Goal: Information Seeking & Learning: Find specific page/section

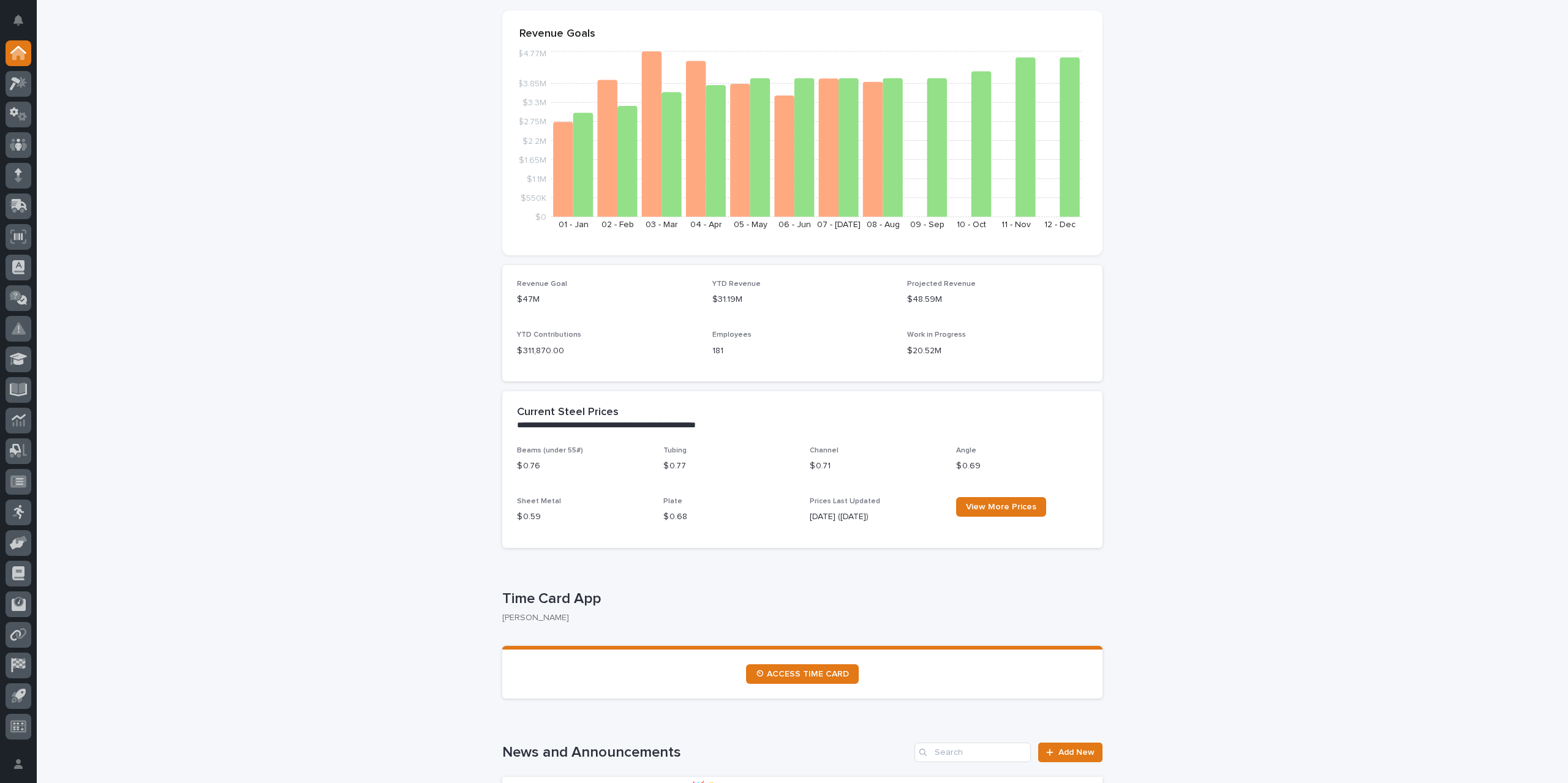
scroll to position [307, 0]
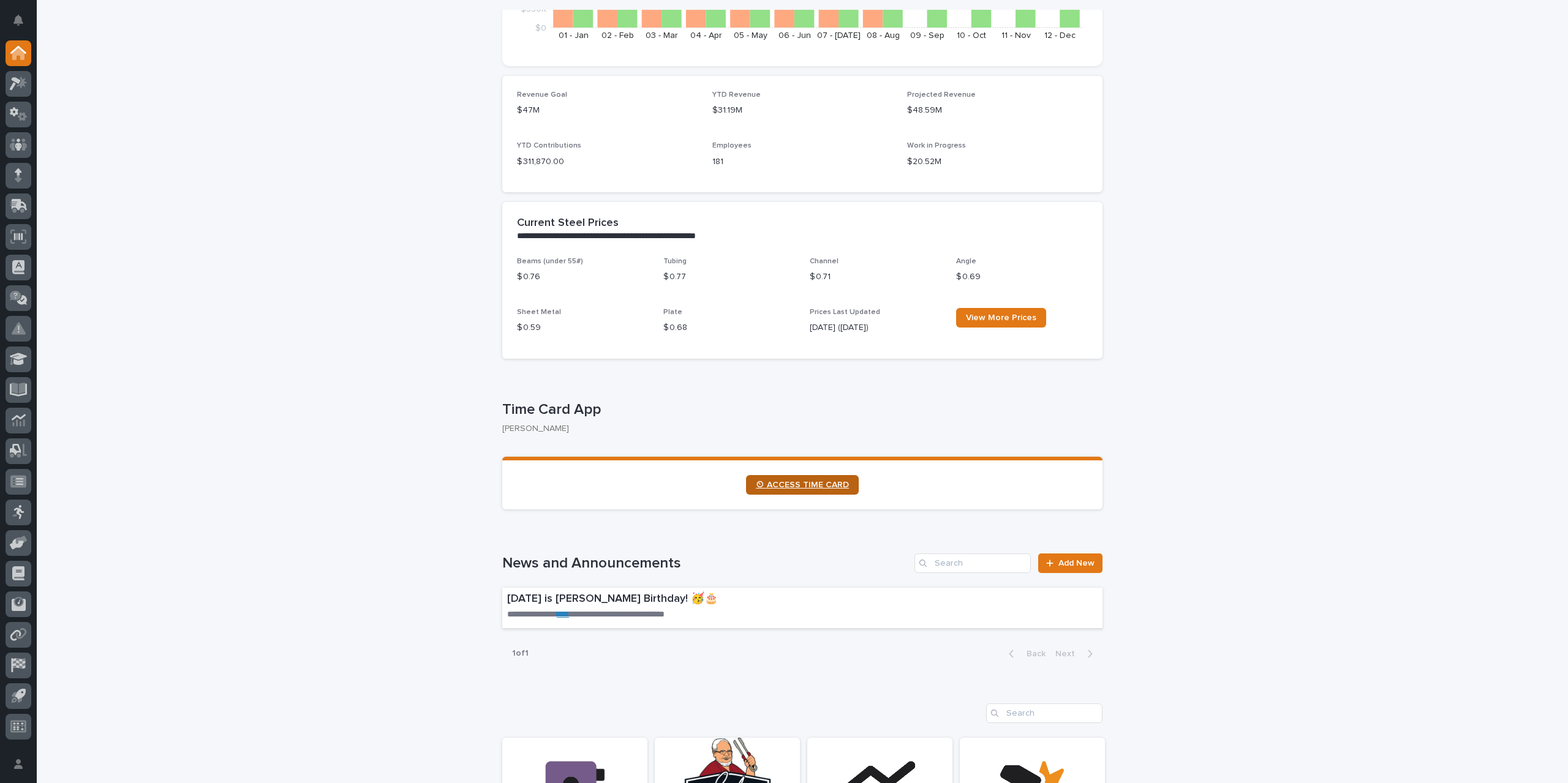
click at [788, 486] on span "⏲ ACCESS TIME CARD" at bounding box center [802, 484] width 93 height 9
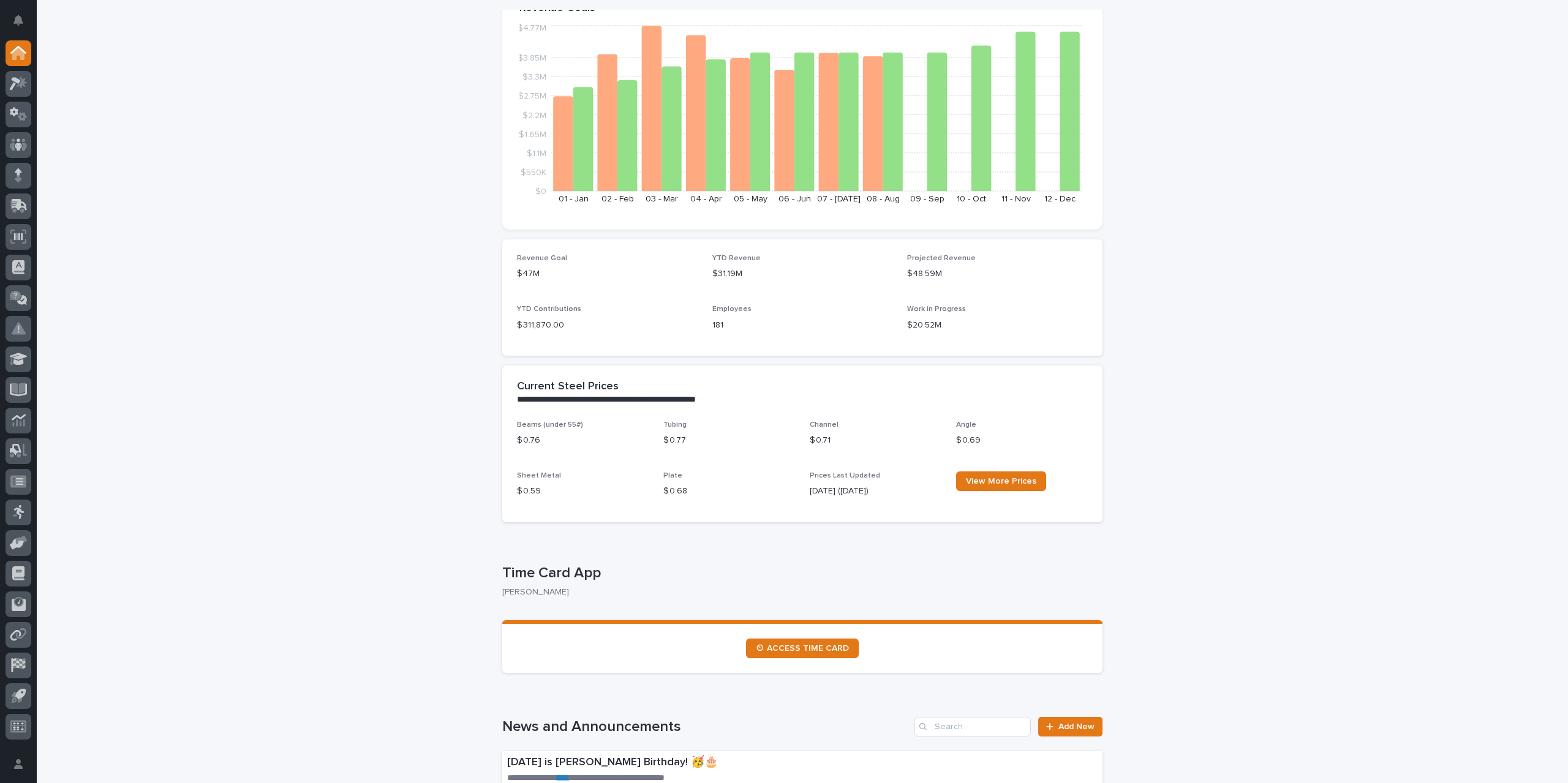
scroll to position [0, 0]
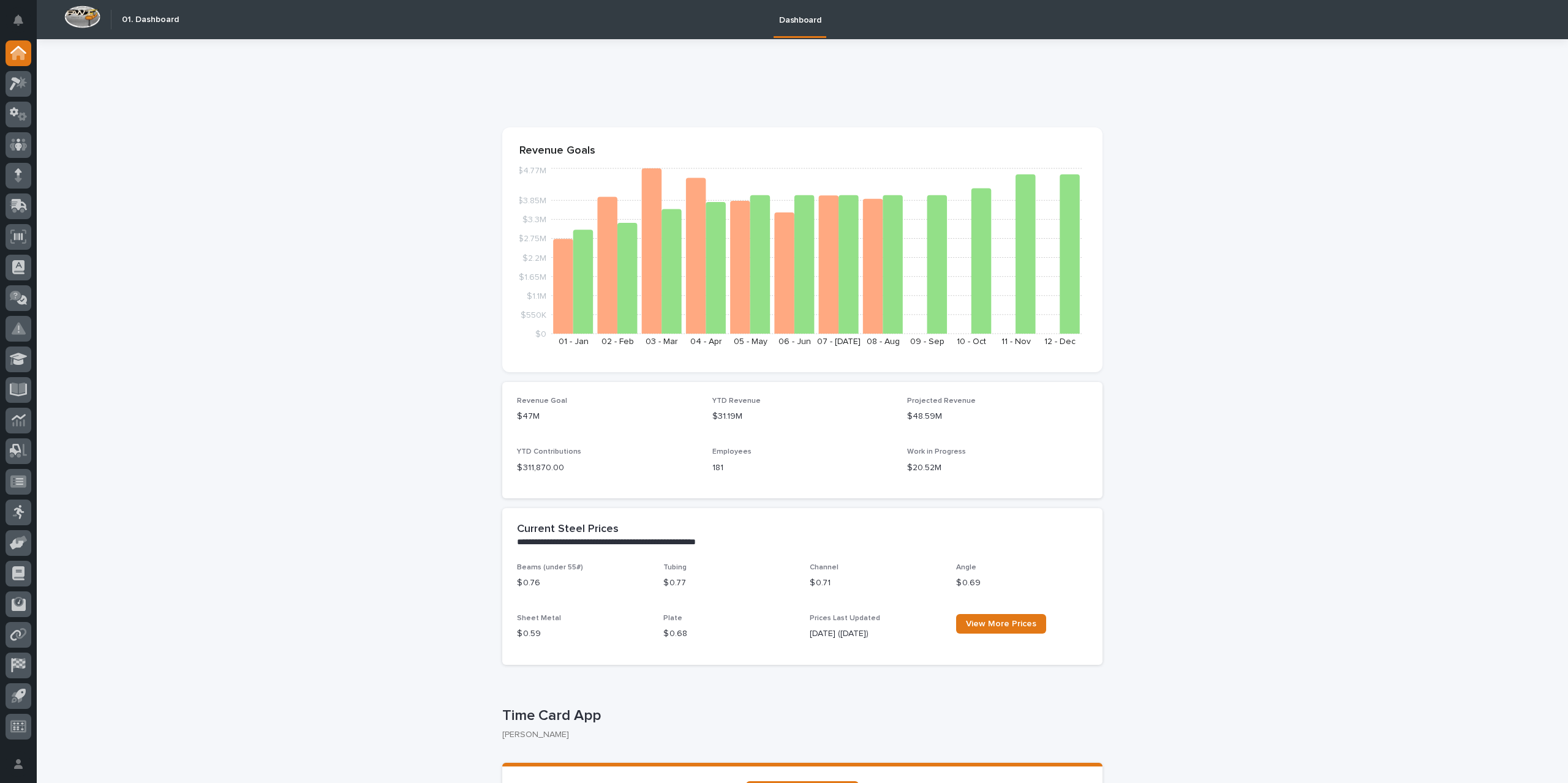
click at [21, 147] on icon at bounding box center [18, 145] width 7 height 12
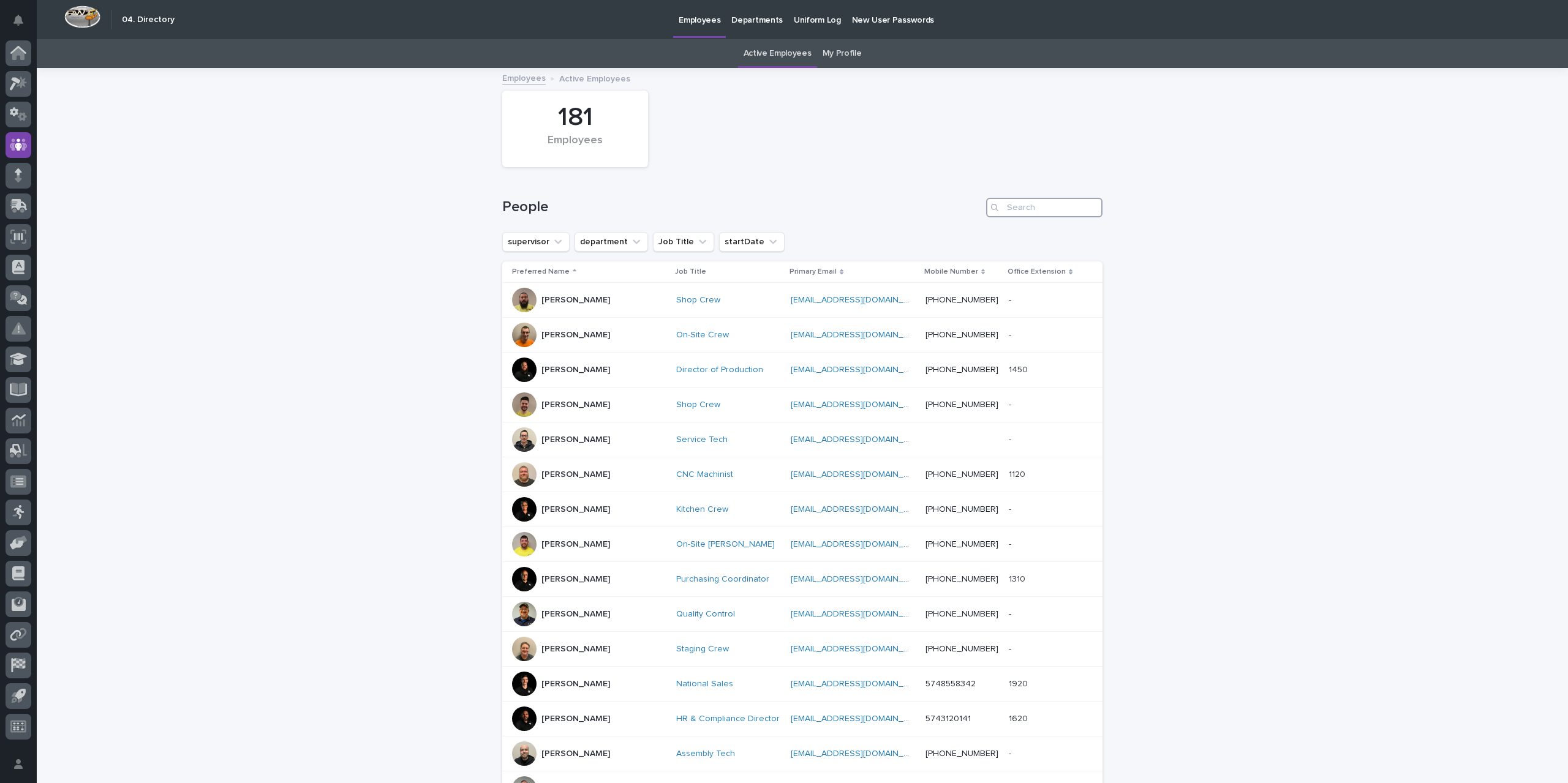
click at [1038, 213] on input "Search" at bounding box center [1044, 208] width 117 height 20
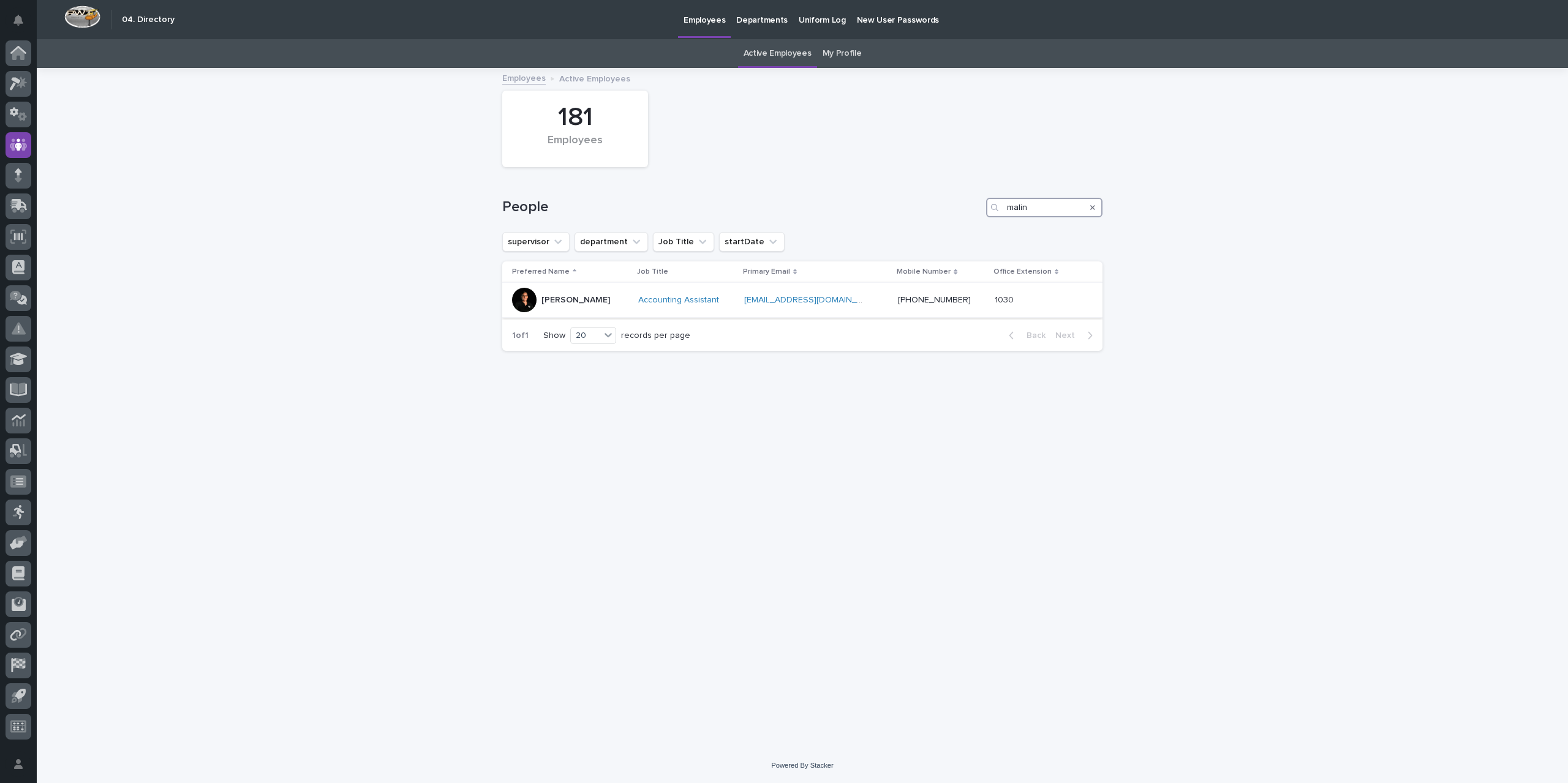
type input "malin"
click at [525, 303] on div at bounding box center [524, 300] width 25 height 25
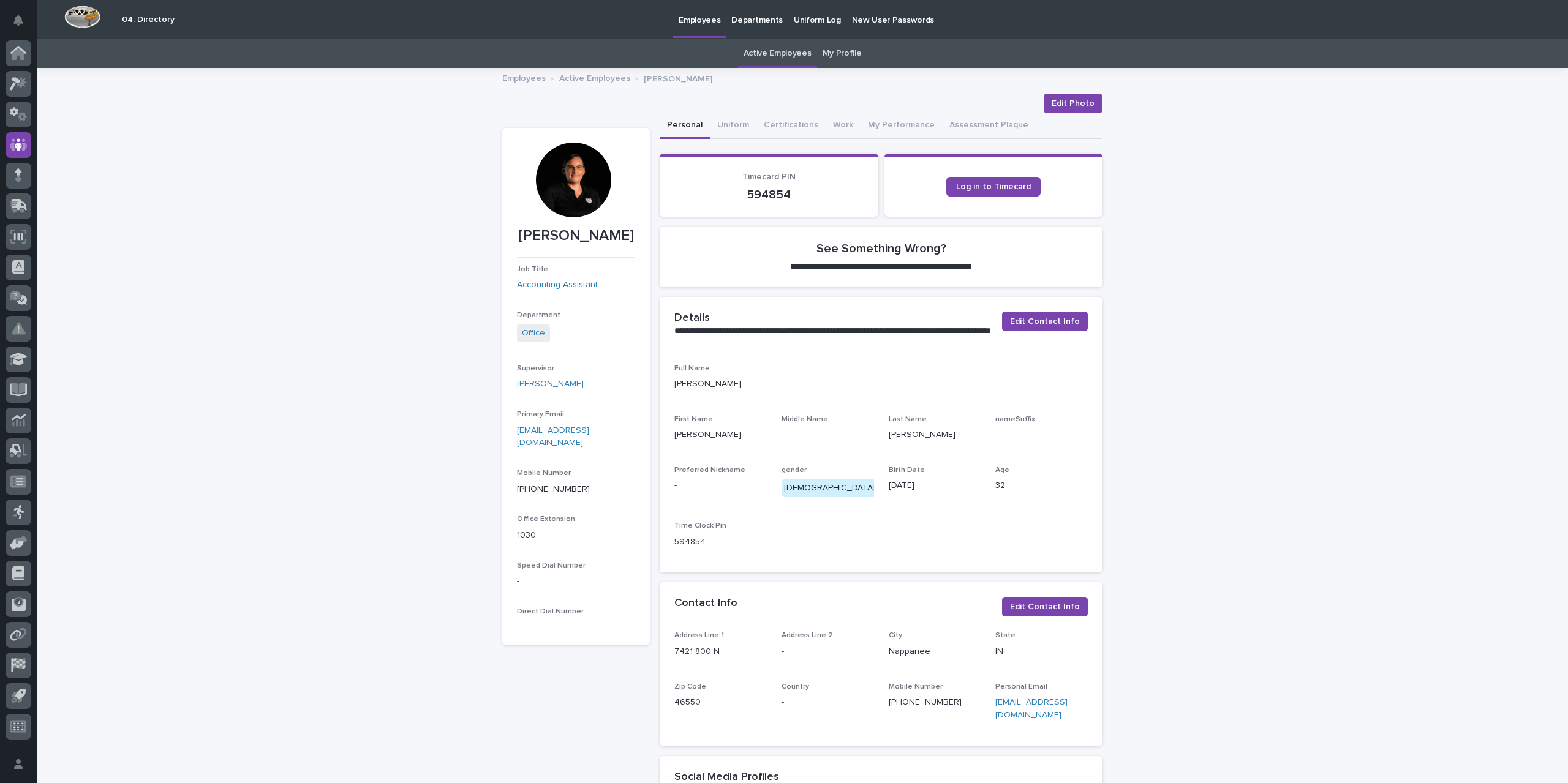
click at [569, 182] on div at bounding box center [573, 180] width 75 height 75
click at [970, 121] on button "Assessment Plaque" at bounding box center [989, 126] width 94 height 26
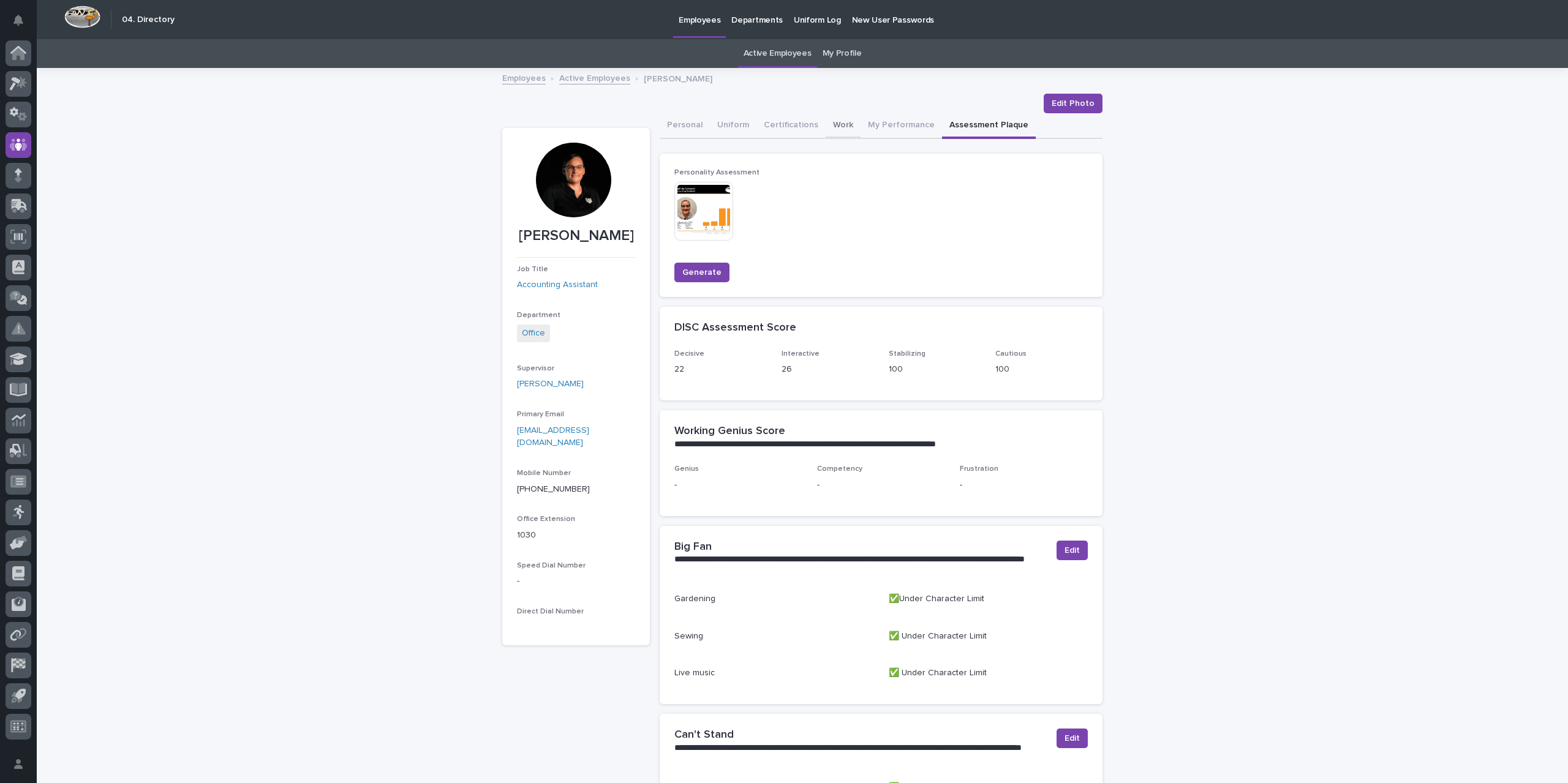
click at [846, 120] on button "Work" at bounding box center [843, 126] width 35 height 26
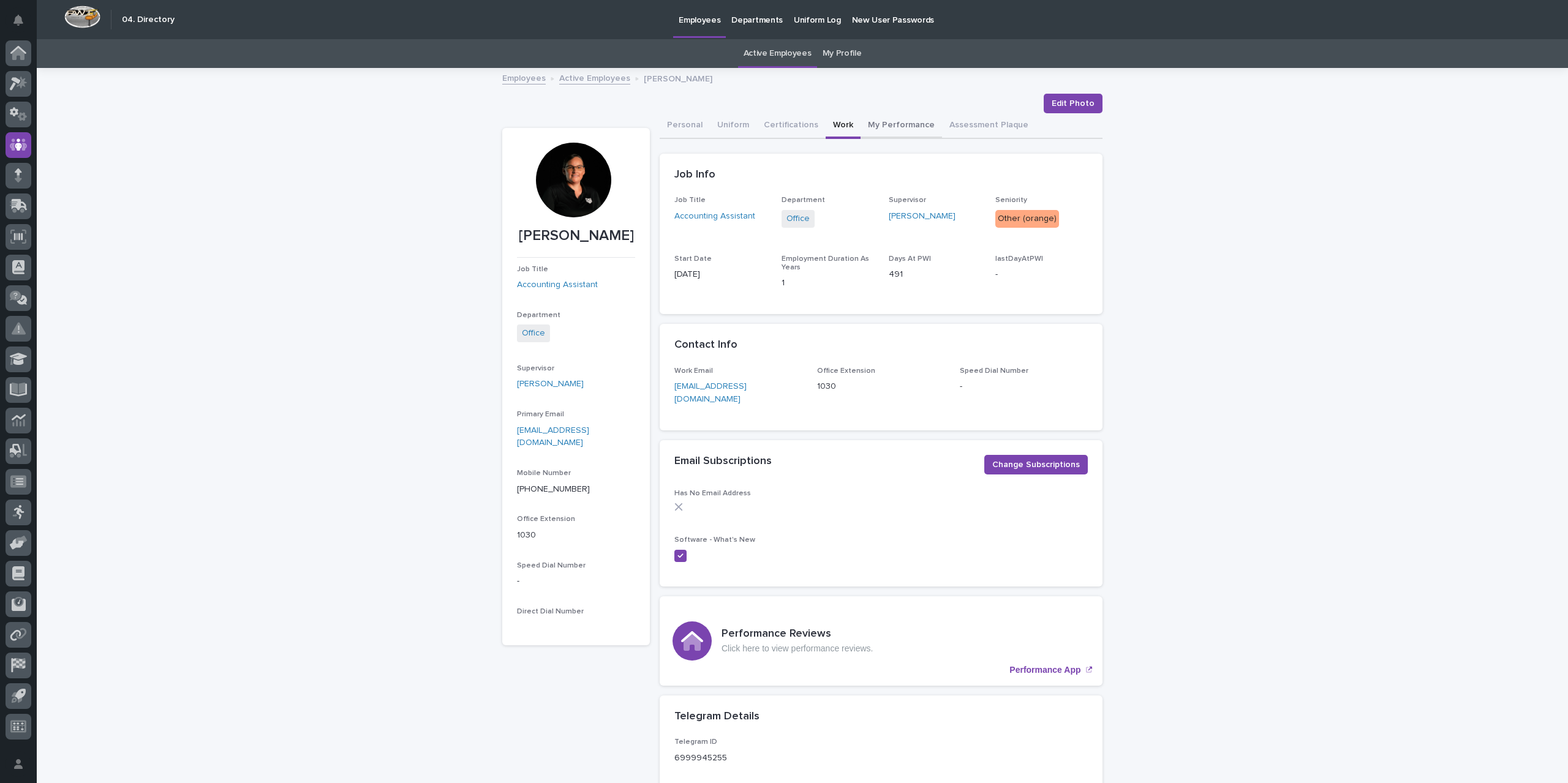
click at [903, 117] on button "My Performance" at bounding box center [902, 126] width 82 height 26
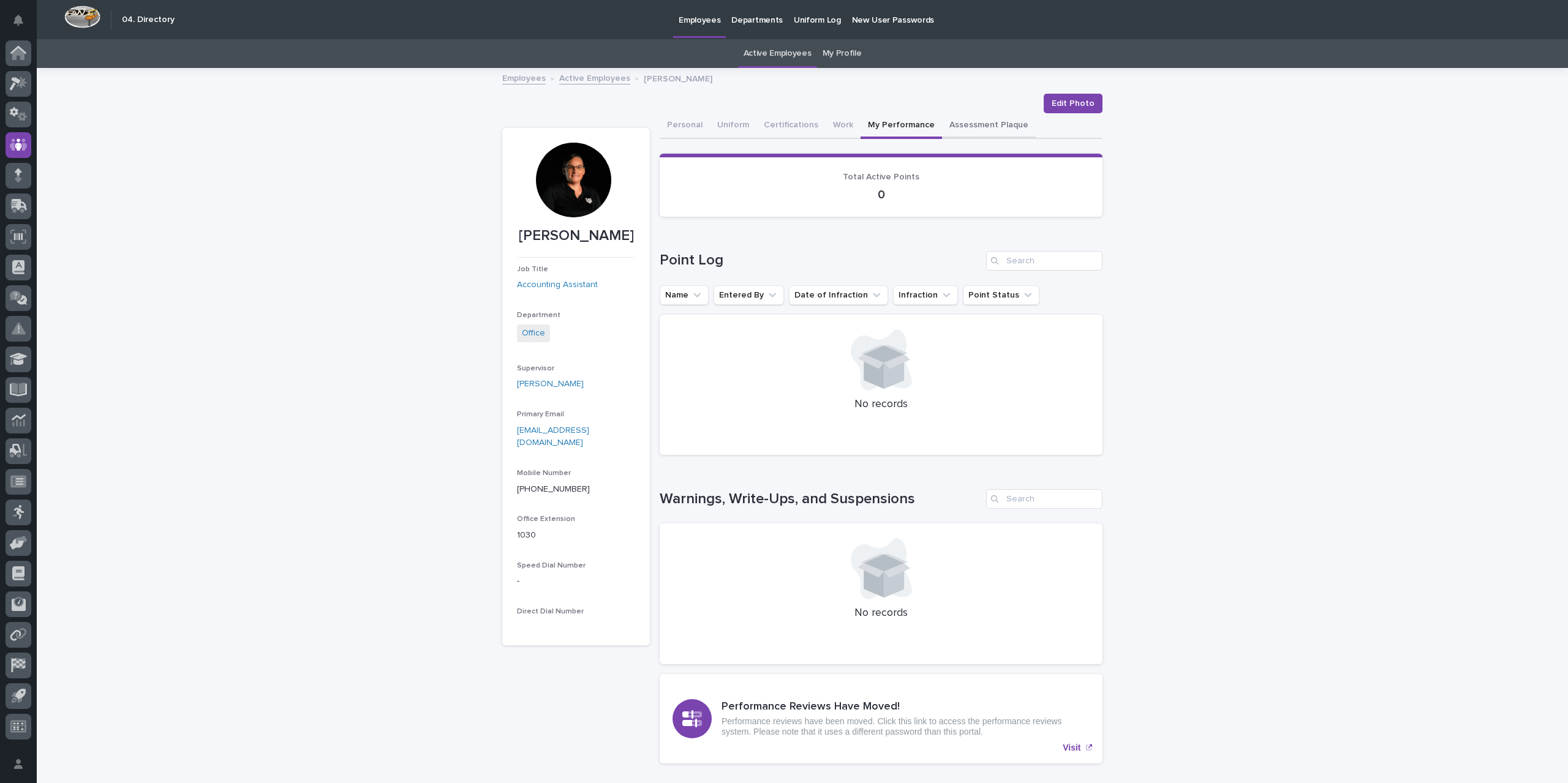
click at [962, 128] on button "Assessment Plaque" at bounding box center [989, 126] width 94 height 26
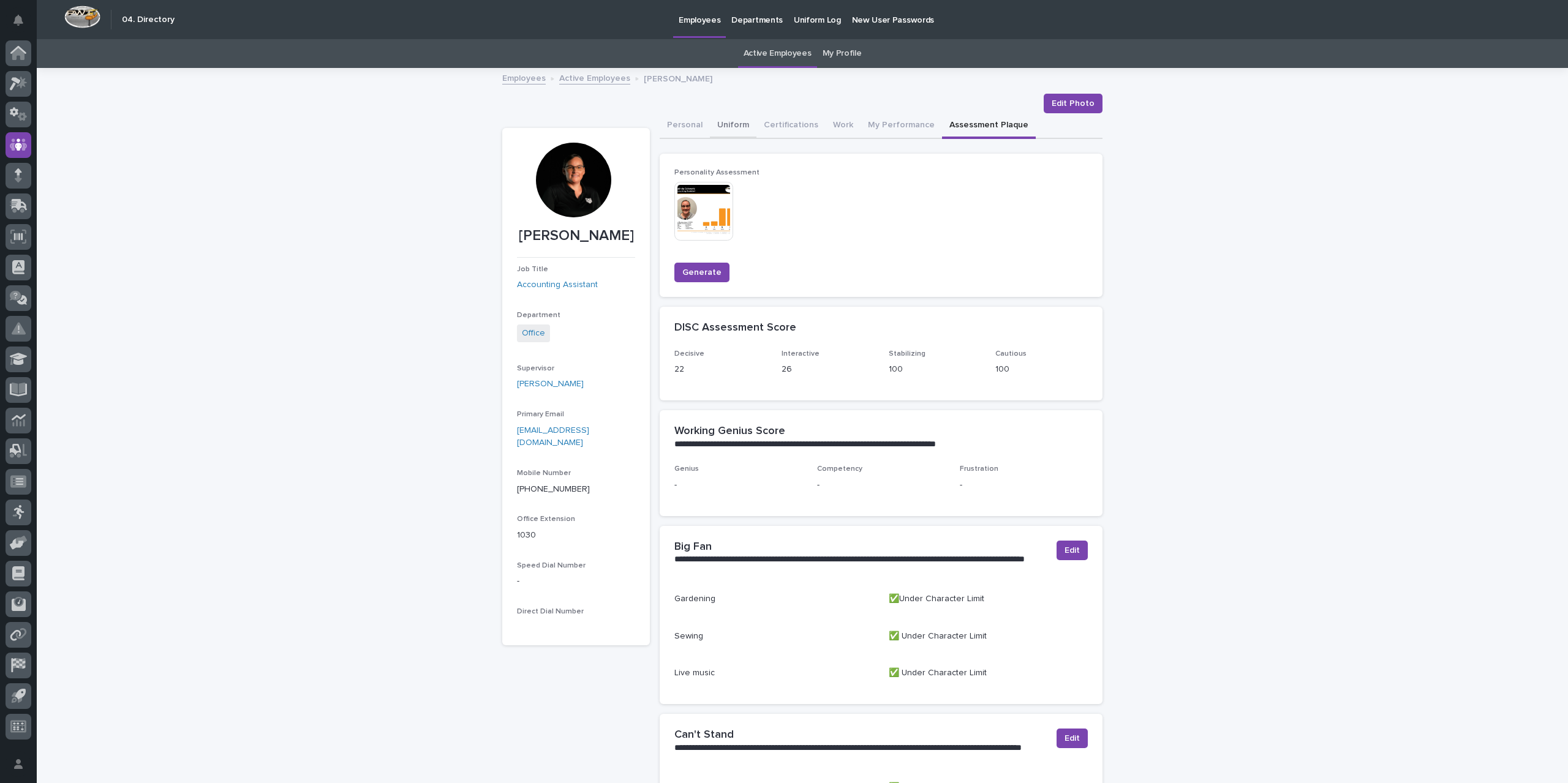
click at [741, 123] on button "Uniform" at bounding box center [733, 126] width 47 height 26
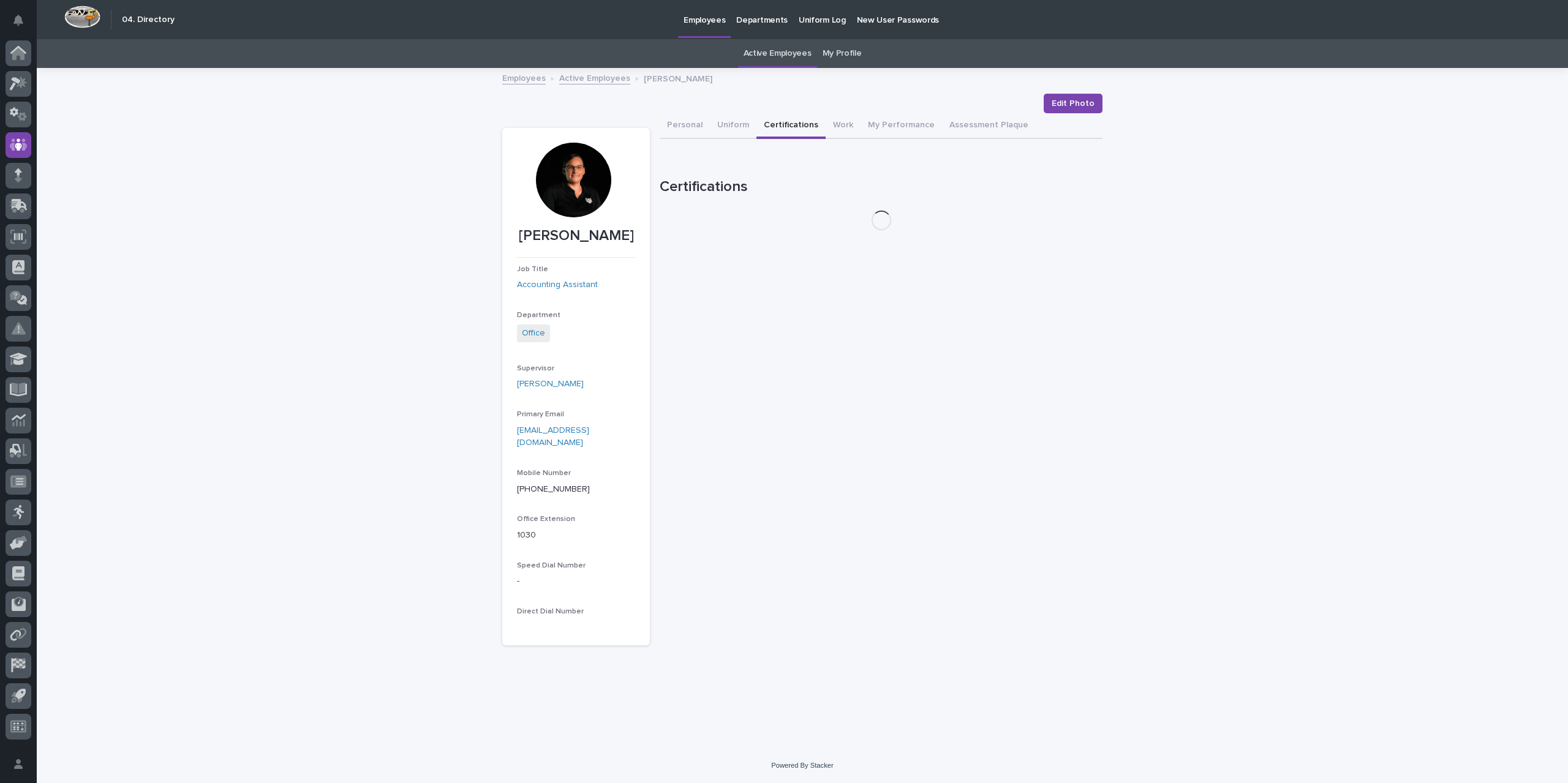
click at [799, 118] on button "Certifications" at bounding box center [790, 126] width 69 height 26
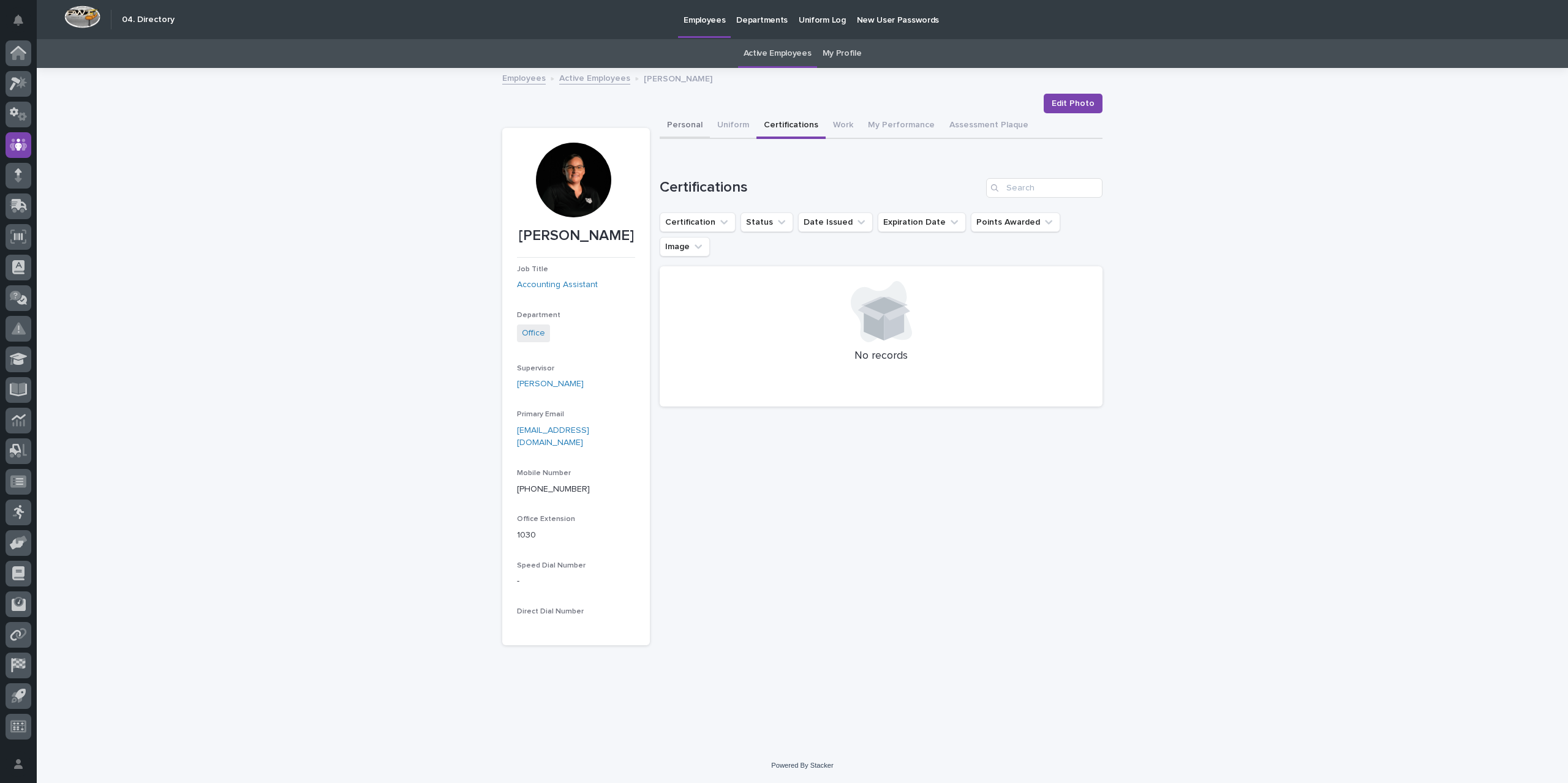
click at [680, 124] on button "Personal" at bounding box center [684, 126] width 50 height 26
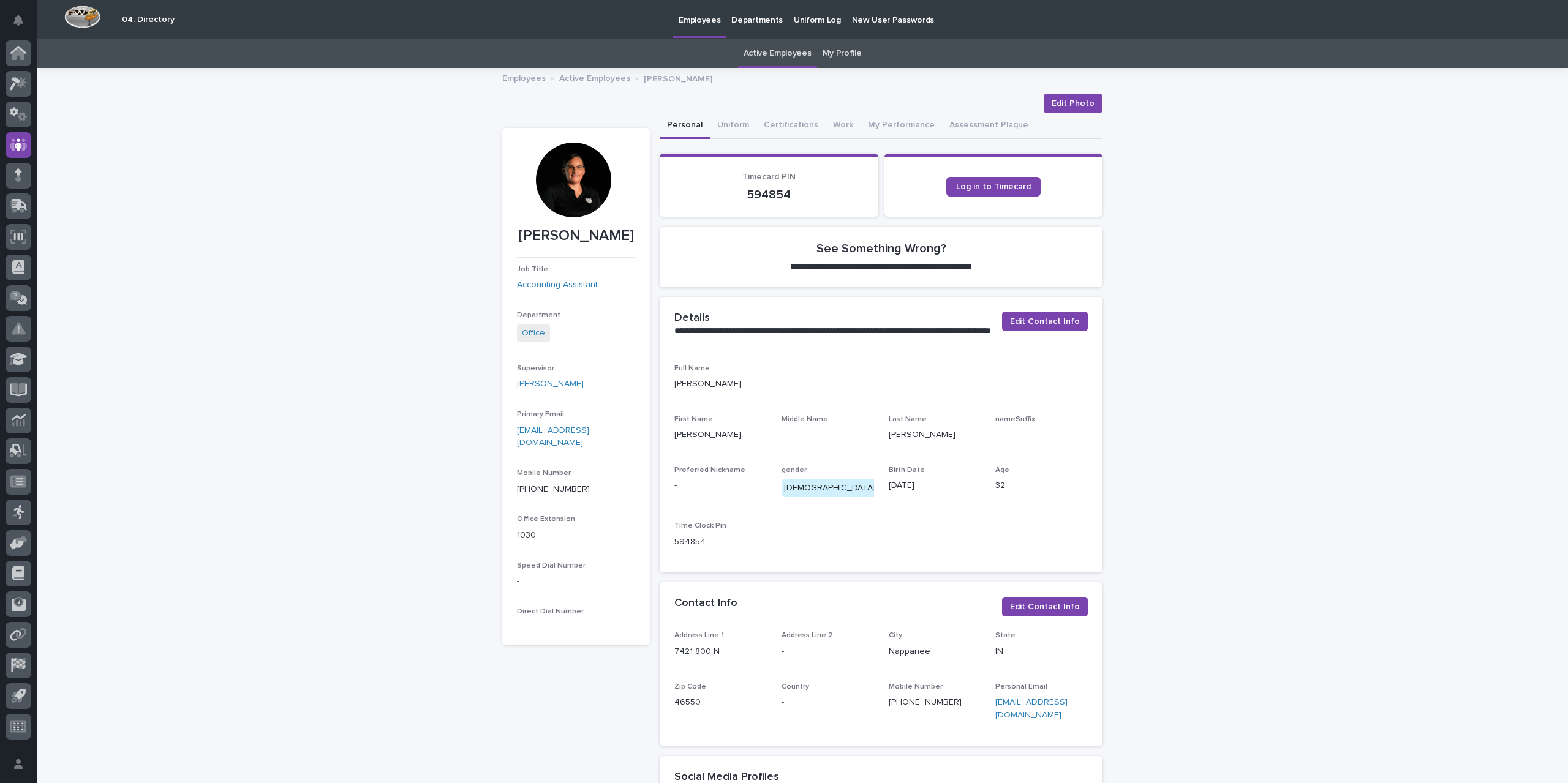
click at [580, 191] on div at bounding box center [573, 180] width 75 height 75
click at [6, 58] on link at bounding box center [19, 53] width 26 height 26
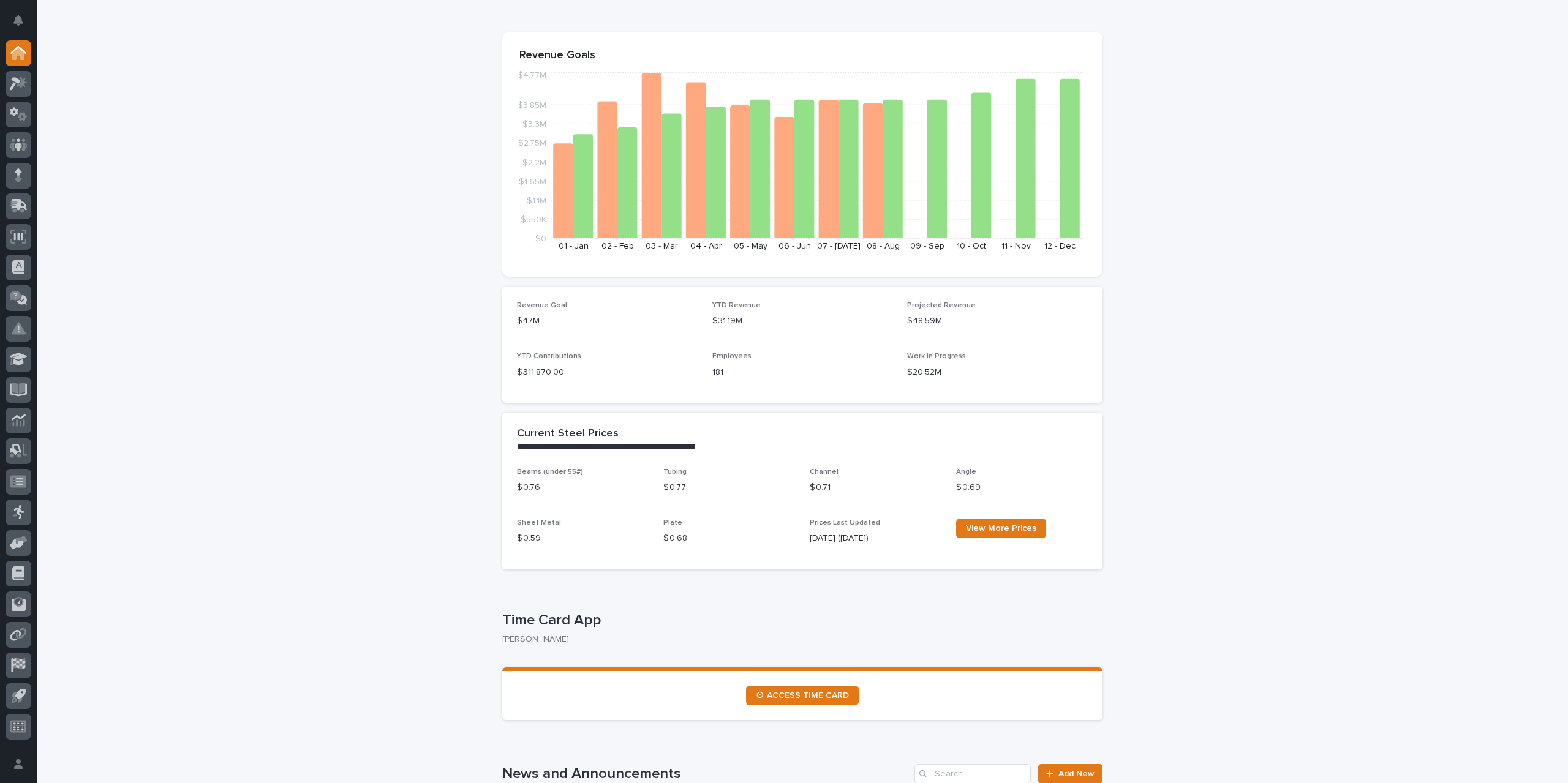
scroll to position [184, 0]
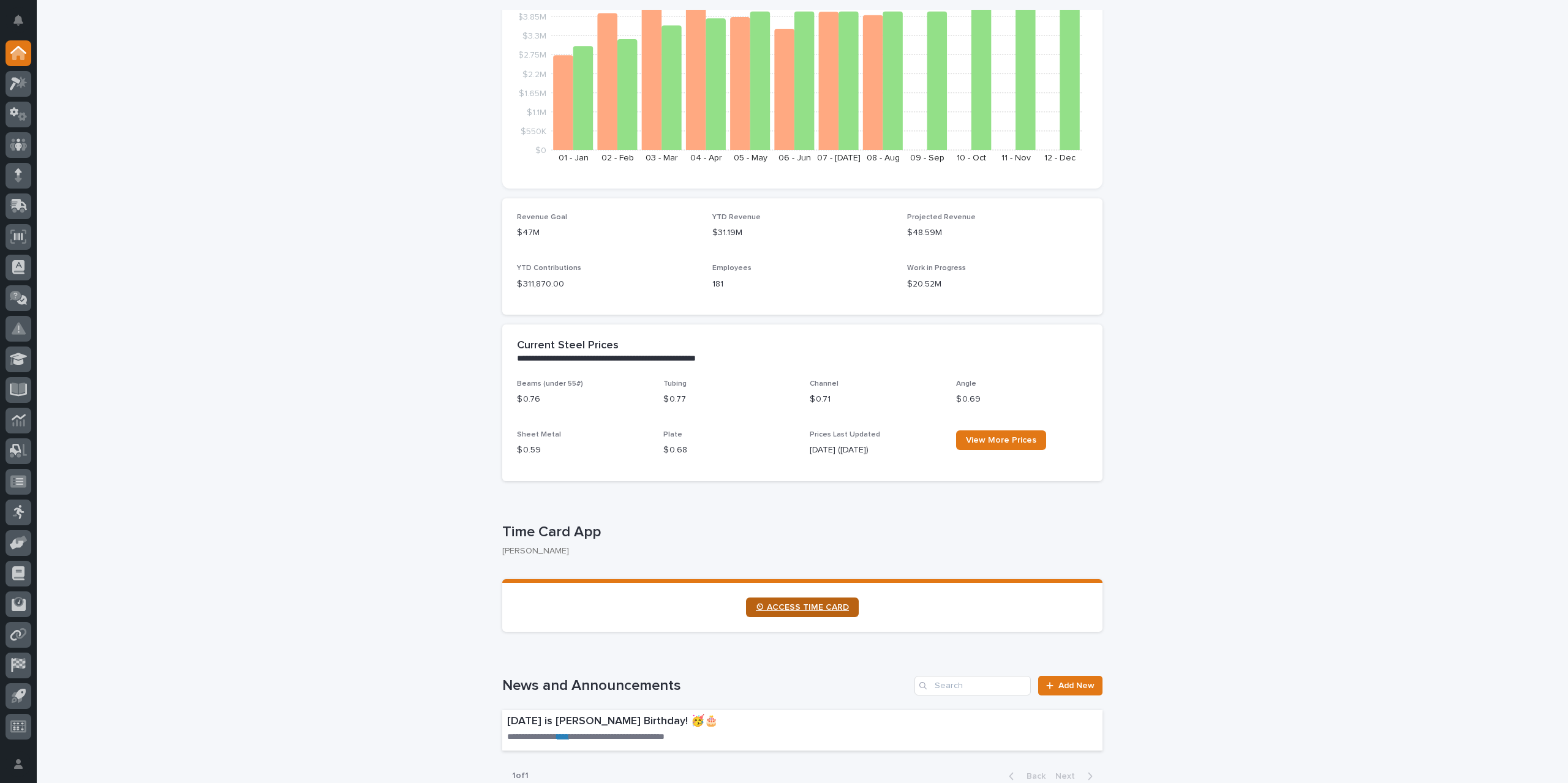
click at [818, 607] on span "⏲ ACCESS TIME CARD" at bounding box center [802, 607] width 93 height 9
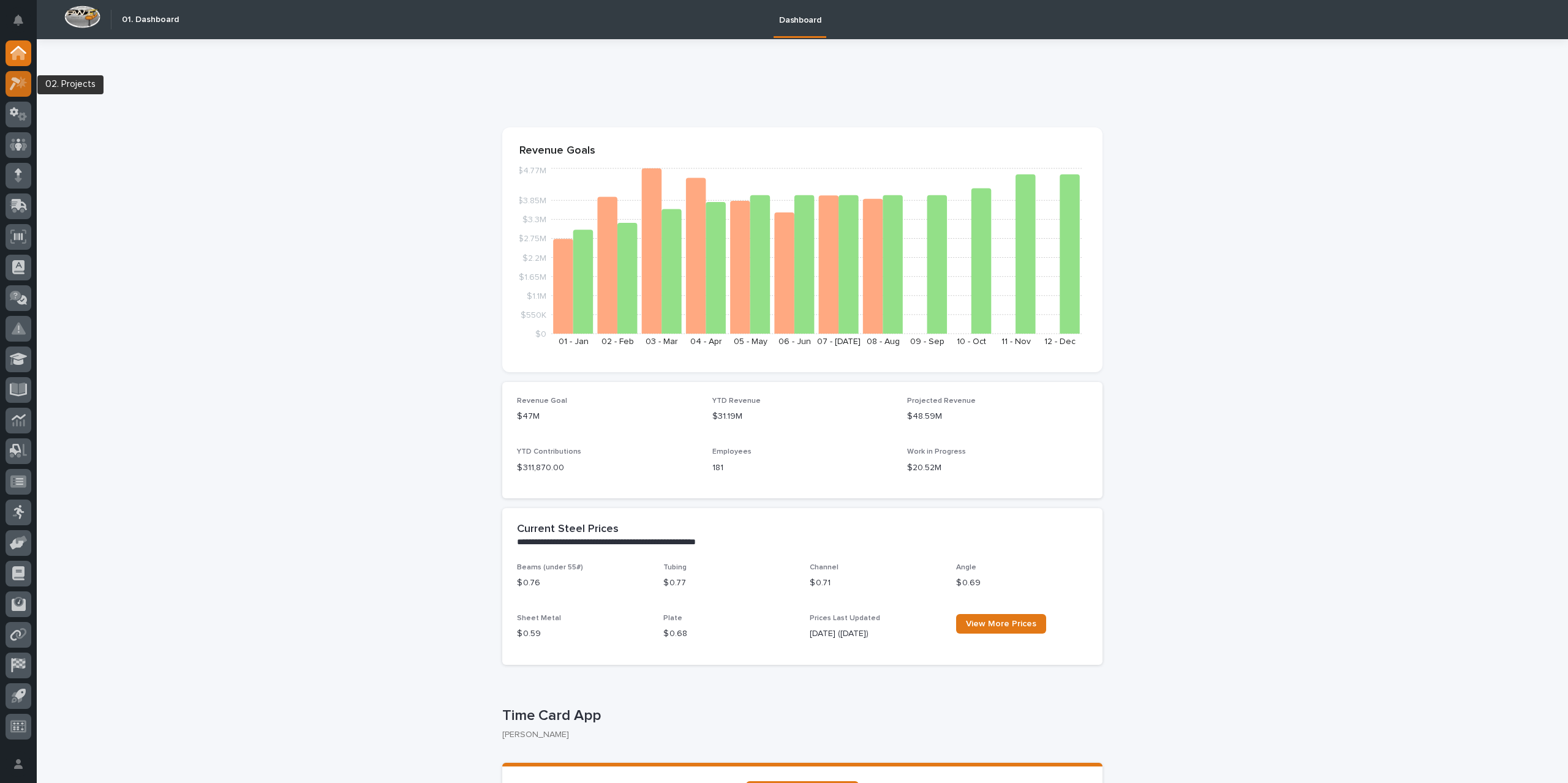
click at [18, 82] on icon at bounding box center [15, 83] width 11 height 13
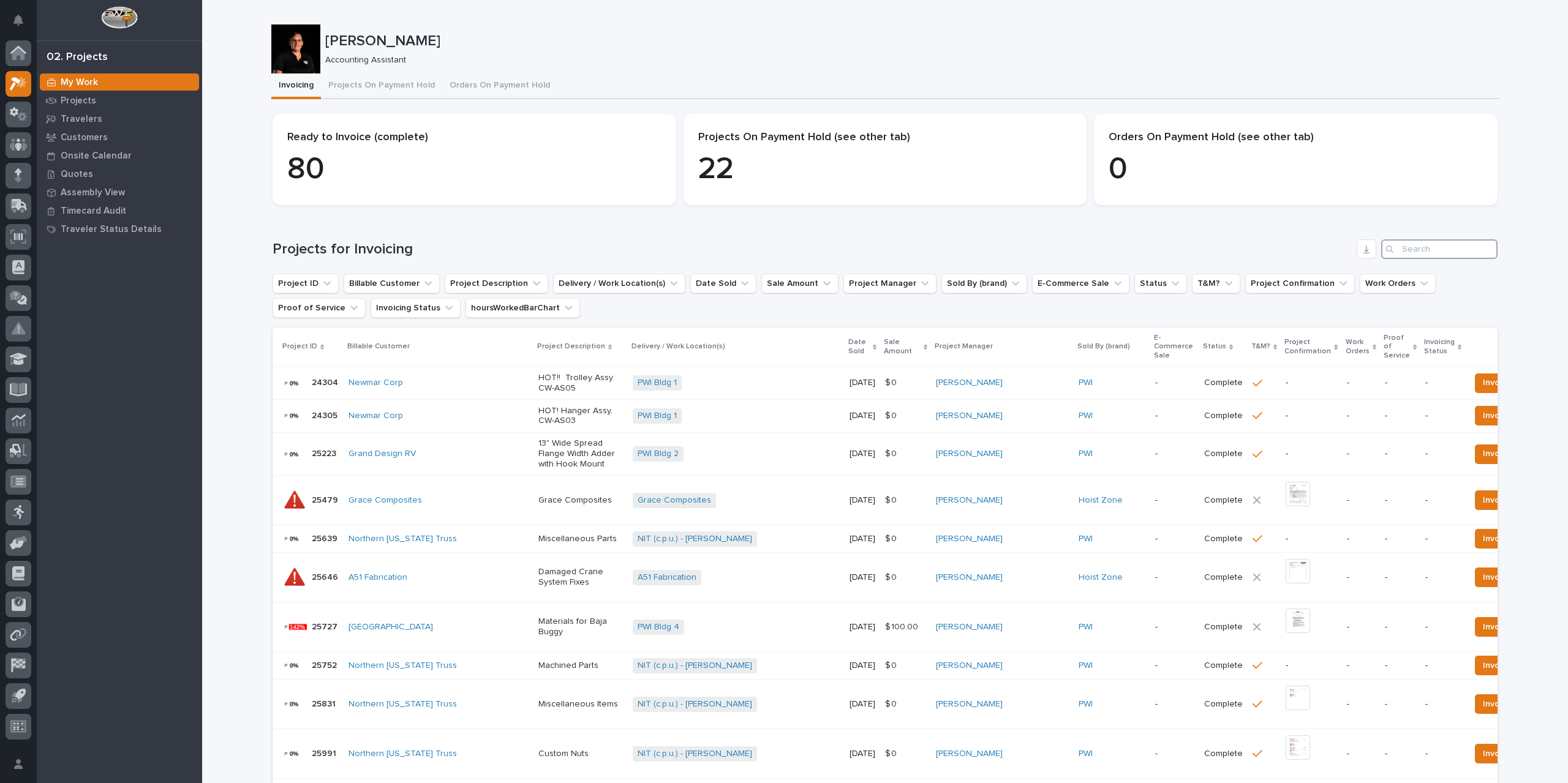
click at [1428, 252] on input "Search" at bounding box center [1439, 250] width 117 height 20
type input "27203"
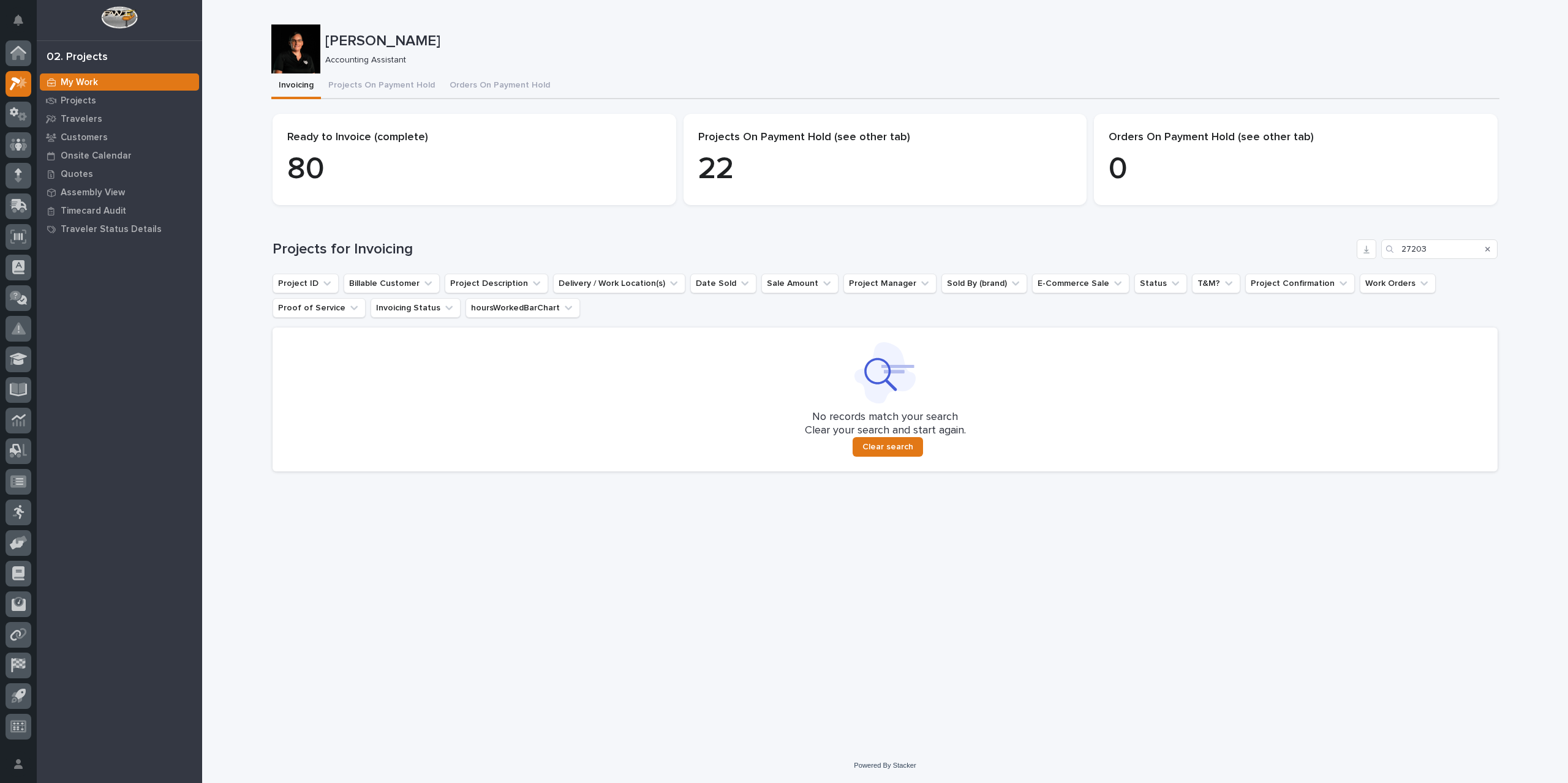
click at [292, 48] on div at bounding box center [296, 49] width 49 height 49
drag, startPoint x: 299, startPoint y: 51, endPoint x: 677, endPoint y: 50, distance: 378.0
click at [677, 50] on p "[PERSON_NAME]" at bounding box center [910, 41] width 1170 height 18
click at [90, 136] on p "Customers" at bounding box center [84, 137] width 47 height 11
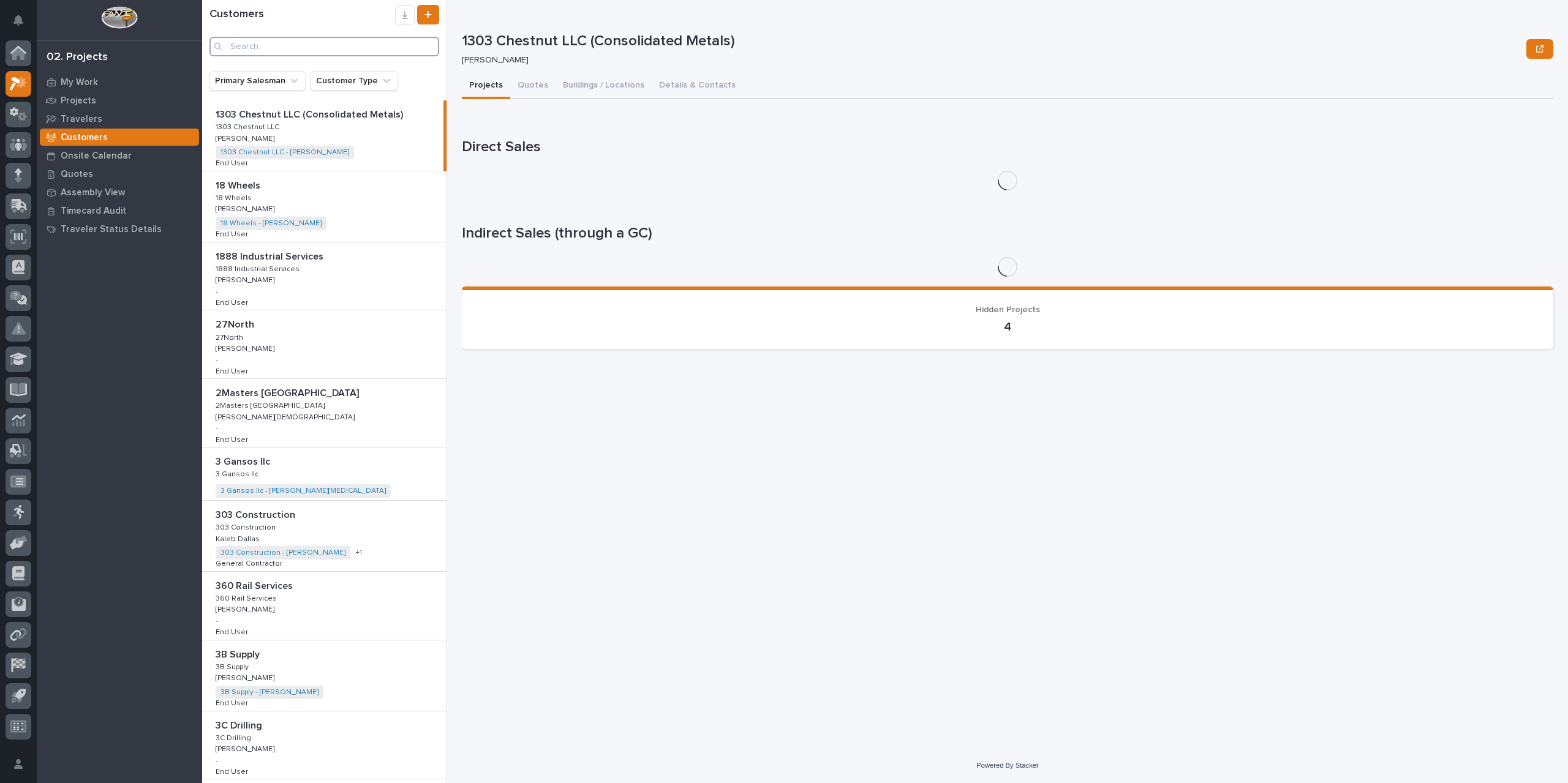
click at [262, 47] on input "Search" at bounding box center [325, 47] width 230 height 20
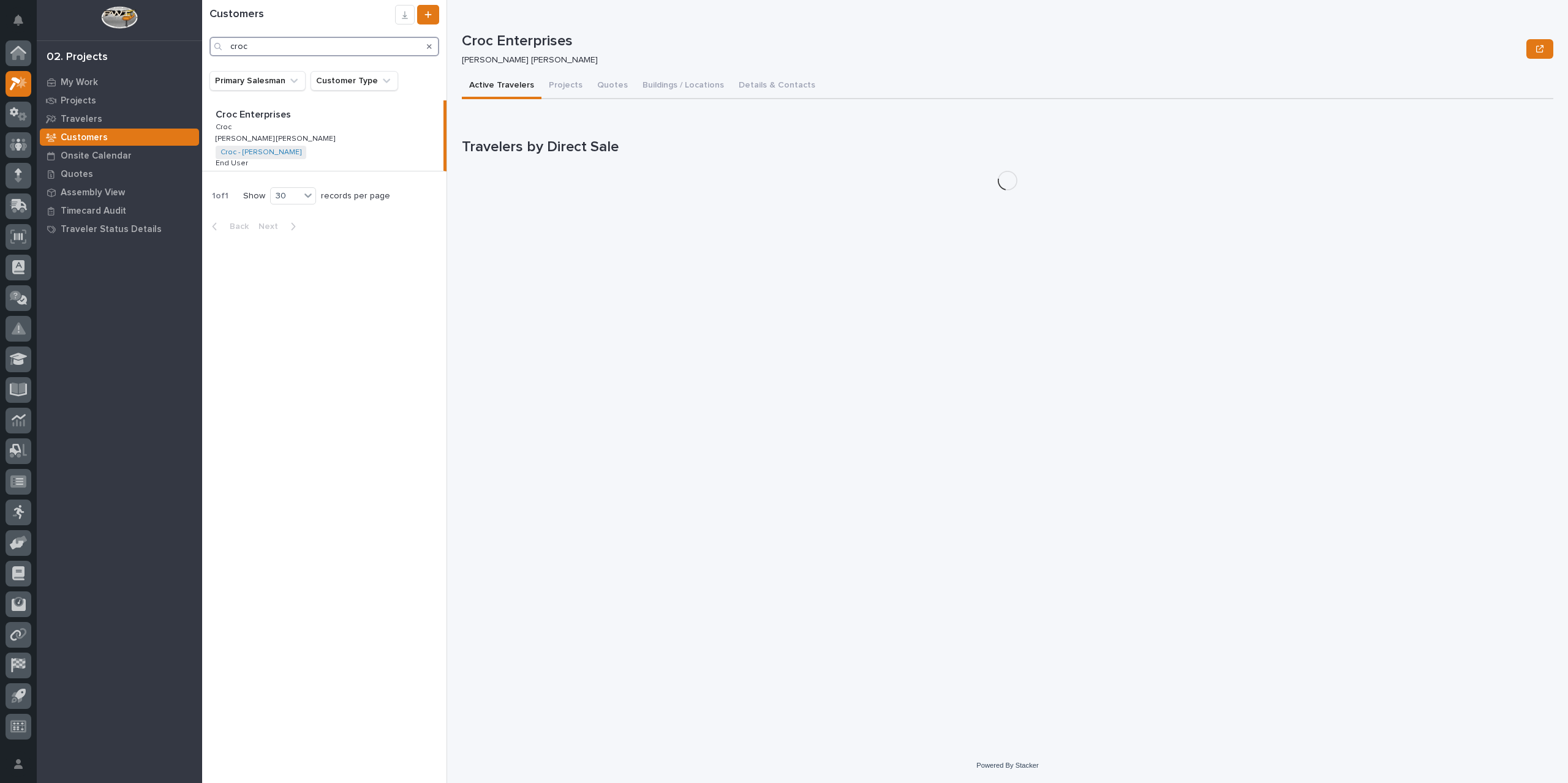
type input "croc"
click at [271, 116] on p "Croc Enterprises" at bounding box center [255, 114] width 78 height 14
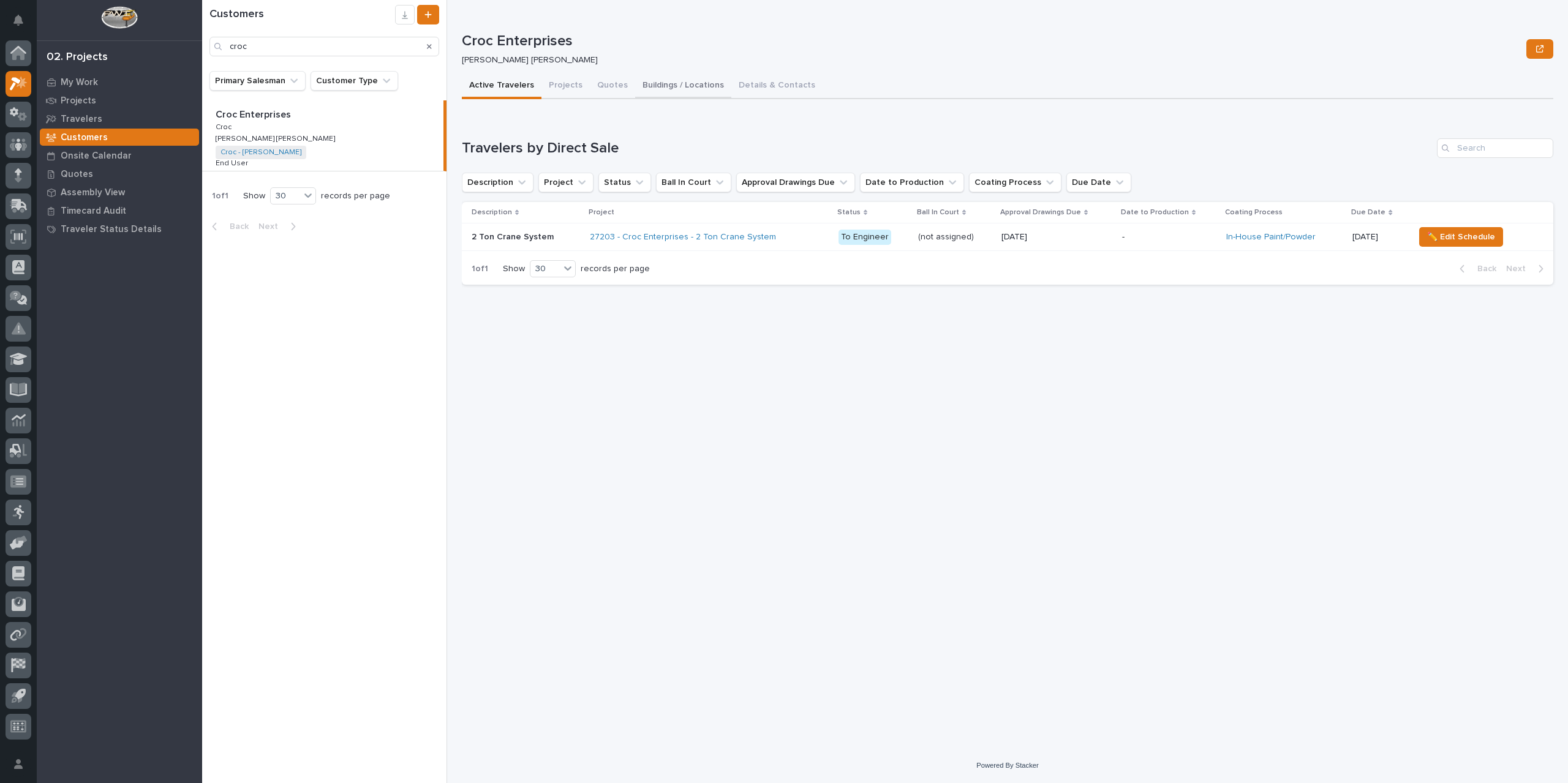
click at [688, 83] on button "Buildings / Locations" at bounding box center [683, 87] width 96 height 26
